Goal: Information Seeking & Learning: Learn about a topic

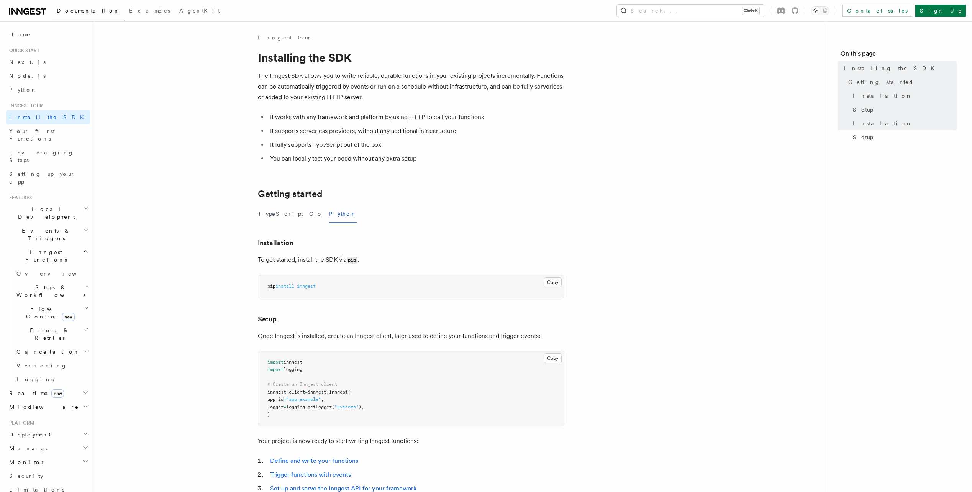
click at [33, 11] on icon at bounding box center [33, 11] width 2 height 1
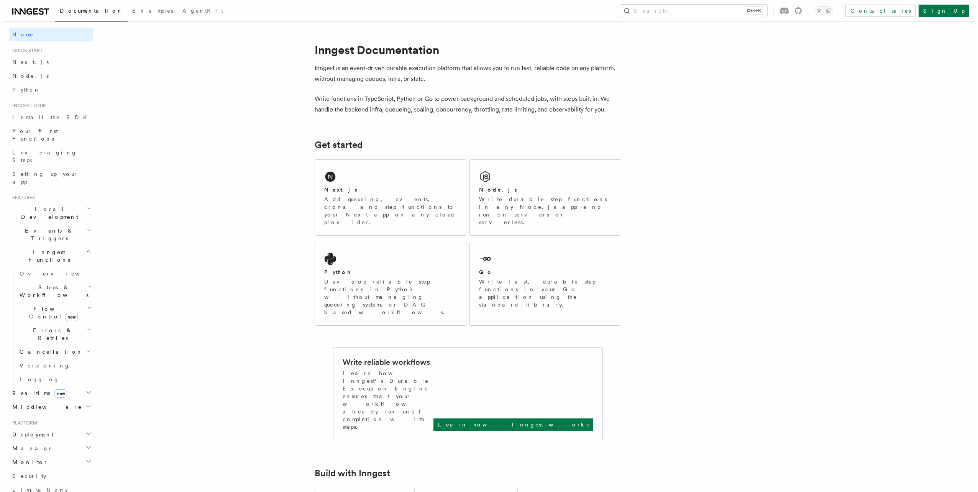
scroll to position [121, 0]
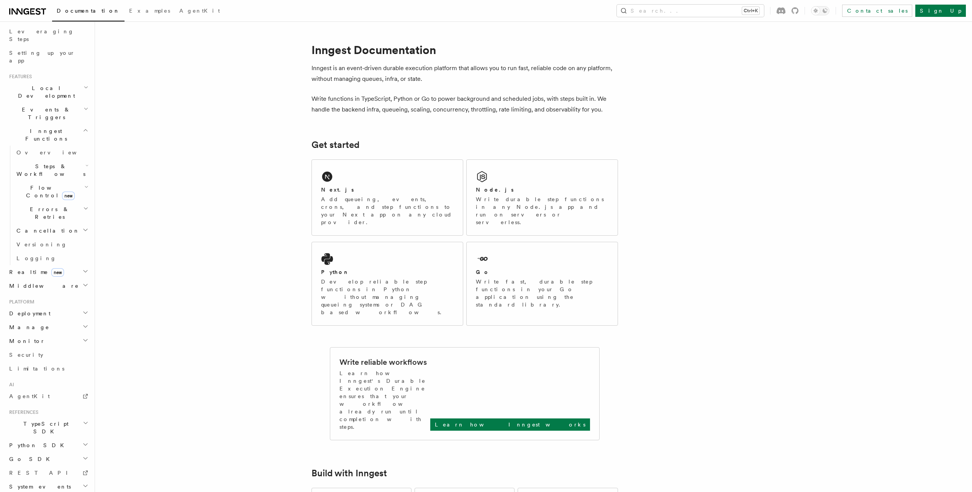
click at [38, 441] on span "Python SDK" at bounding box center [37, 445] width 62 height 8
click at [39, 456] on span "Introduction" at bounding box center [43, 459] width 55 height 6
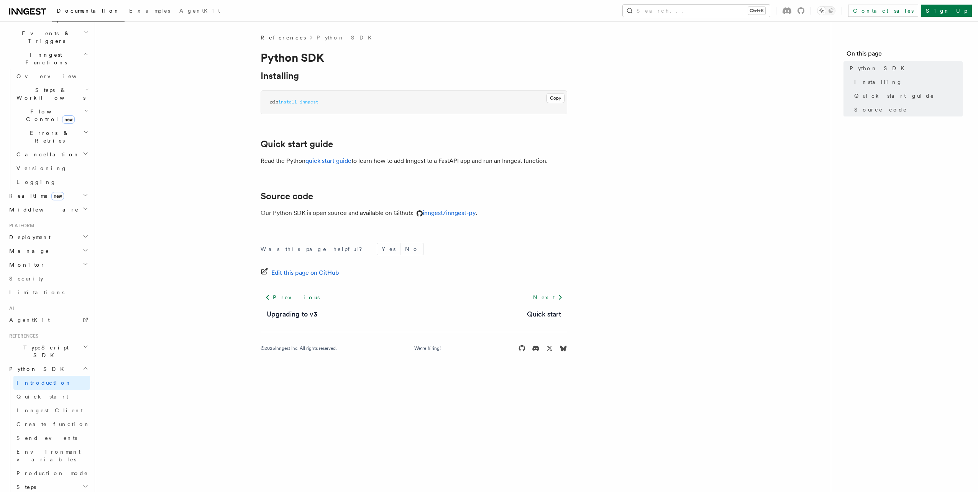
scroll to position [236, 0]
